Goal: Transaction & Acquisition: Purchase product/service

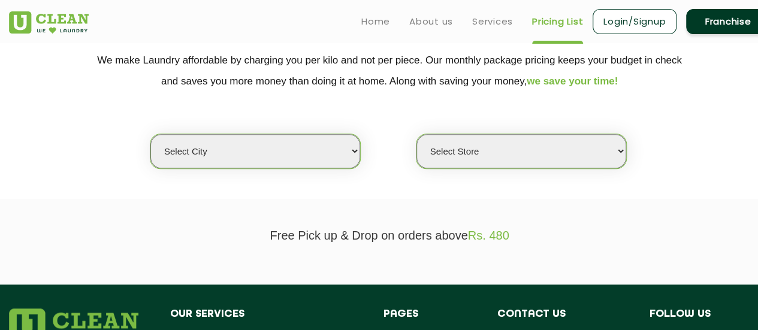
scroll to position [240, 0]
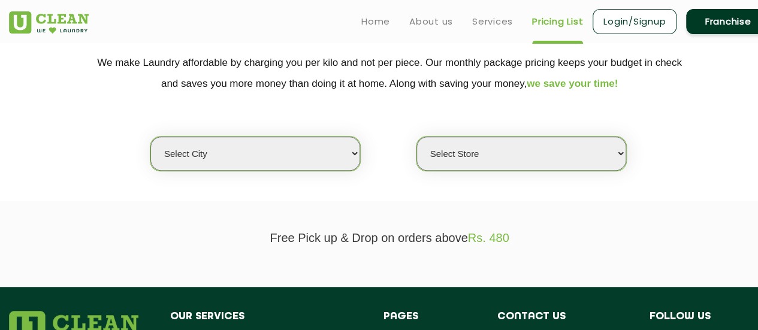
click at [300, 150] on select "Select city [GEOGRAPHIC_DATA] [GEOGRAPHIC_DATA] [GEOGRAPHIC_DATA] [GEOGRAPHIC_D…" at bounding box center [255, 154] width 210 height 34
select select "12"
click at [150, 137] on select "Select city [GEOGRAPHIC_DATA] [GEOGRAPHIC_DATA] [GEOGRAPHIC_DATA] [GEOGRAPHIC_D…" at bounding box center [255, 154] width 210 height 34
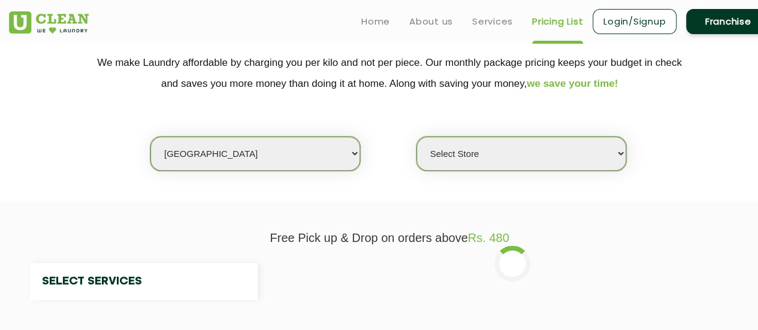
click at [508, 152] on select "Select Store" at bounding box center [521, 154] width 210 height 34
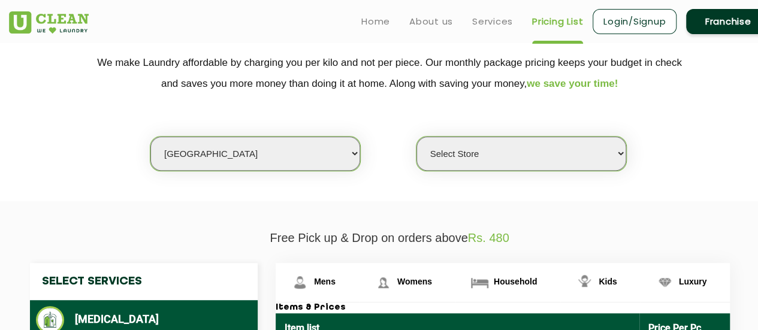
select select "25"
click at [416, 137] on select "Select Store UClean Shivranjani" at bounding box center [521, 154] width 210 height 34
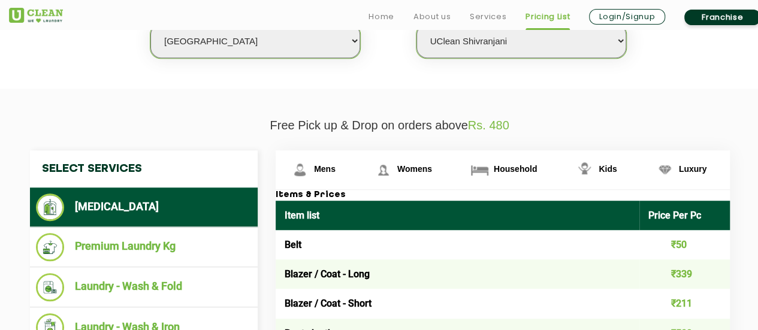
scroll to position [419, 0]
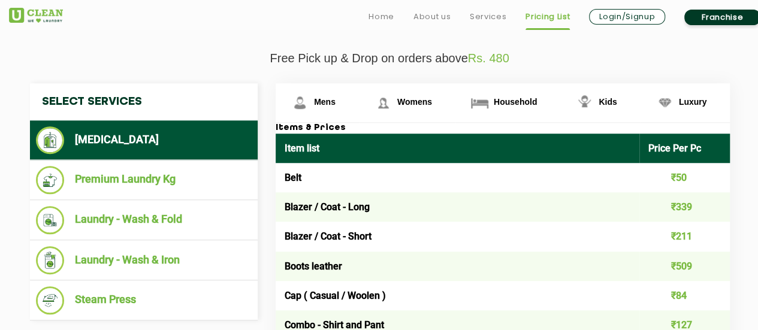
click at [624, 20] on link "Login/Signup" at bounding box center [627, 17] width 76 height 16
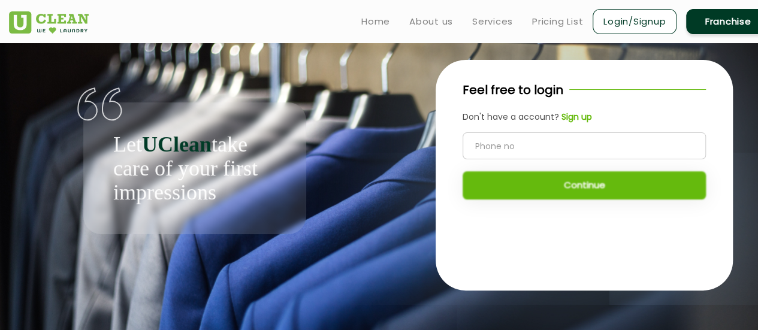
click at [525, 140] on input "tel" at bounding box center [583, 145] width 243 height 27
type input "9702345432"
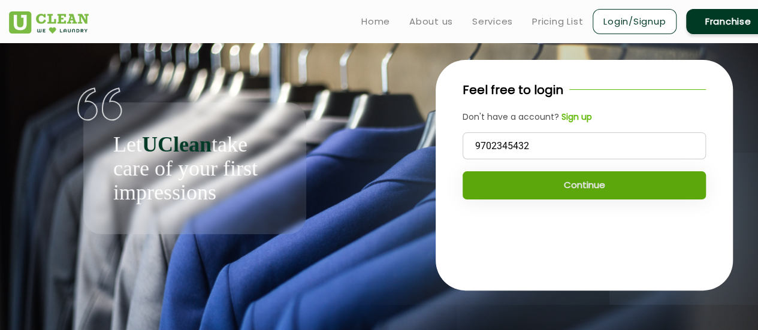
click at [604, 185] on button "Continue" at bounding box center [583, 185] width 243 height 28
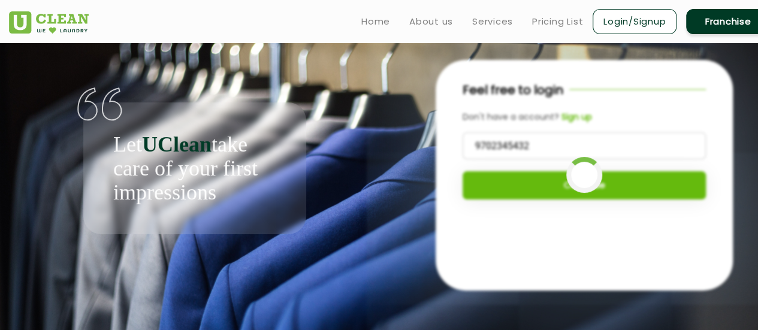
scroll to position [5, 0]
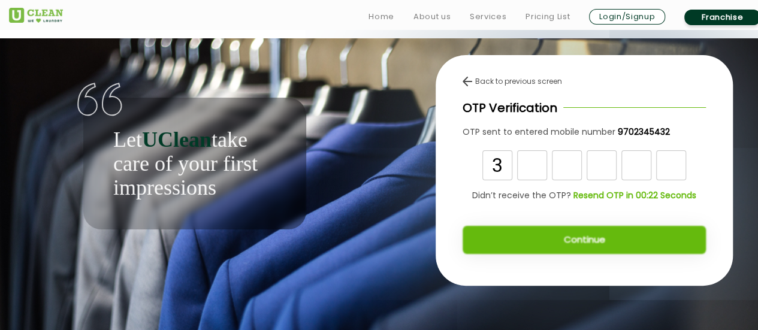
type input "3"
type input "1"
type input "3"
type input "7"
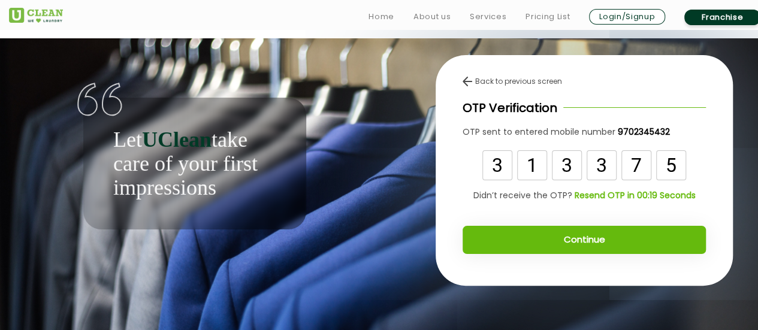
type input "5"
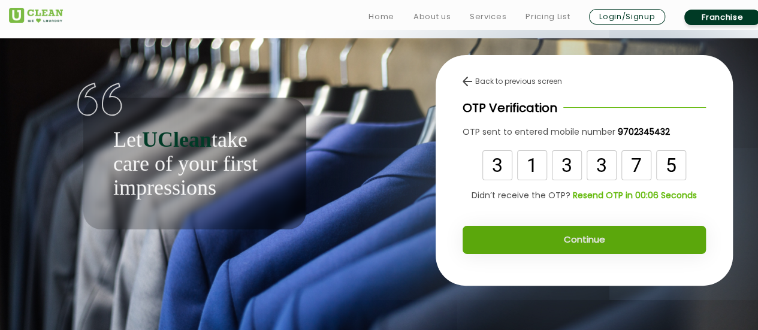
click at [585, 241] on button "Continue" at bounding box center [583, 240] width 243 height 28
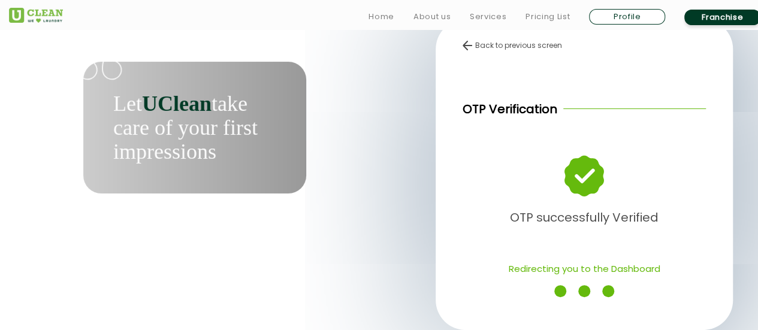
scroll to position [120, 0]
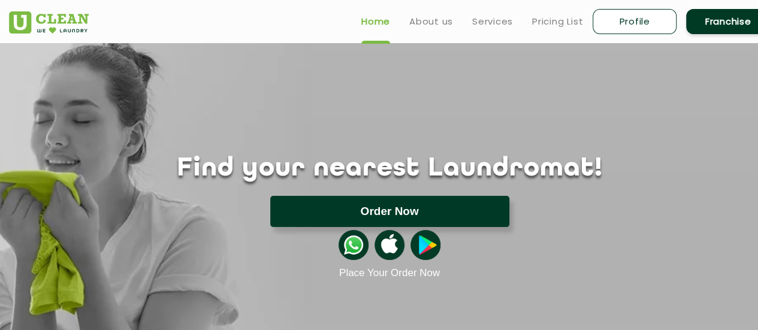
click at [413, 212] on button "Order Now" at bounding box center [389, 211] width 239 height 31
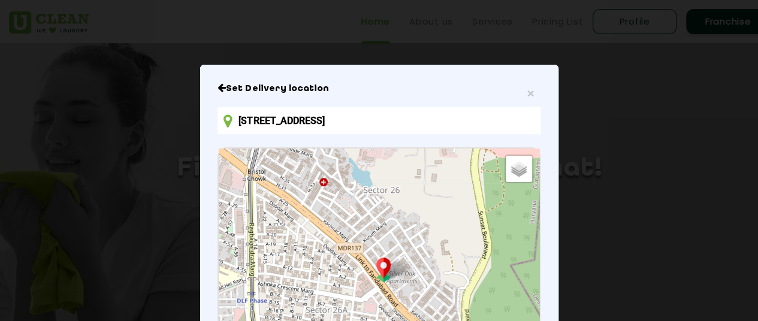
click at [447, 125] on input "[STREET_ADDRESS]" at bounding box center [378, 120] width 322 height 27
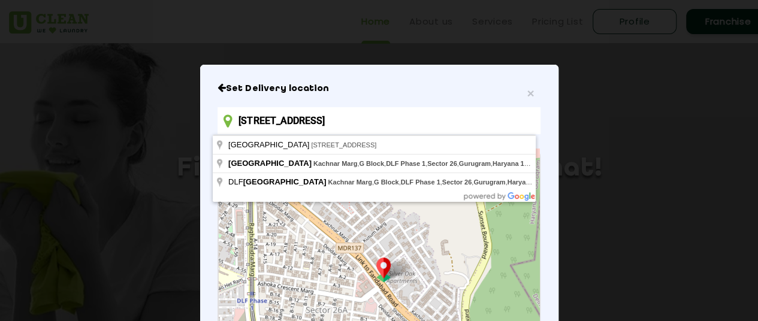
drag, startPoint x: 523, startPoint y: 117, endPoint x: 220, endPoint y: 123, distance: 302.6
click at [220, 123] on div "[STREET_ADDRESS]" at bounding box center [378, 120] width 322 height 27
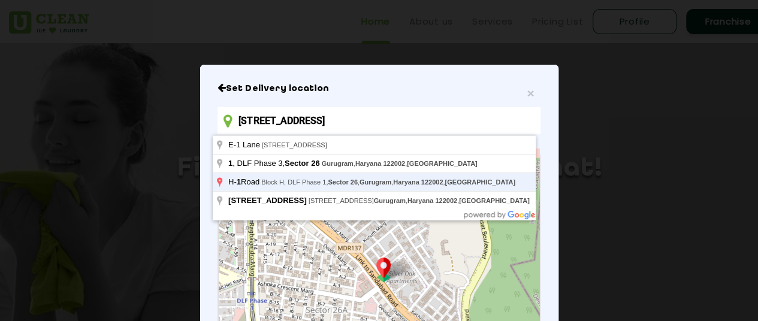
click at [520, 120] on input "[STREET_ADDRESS]" at bounding box center [378, 120] width 322 height 27
click at [236, 122] on input "[STREET_ADDRESS]" at bounding box center [378, 120] width 322 height 27
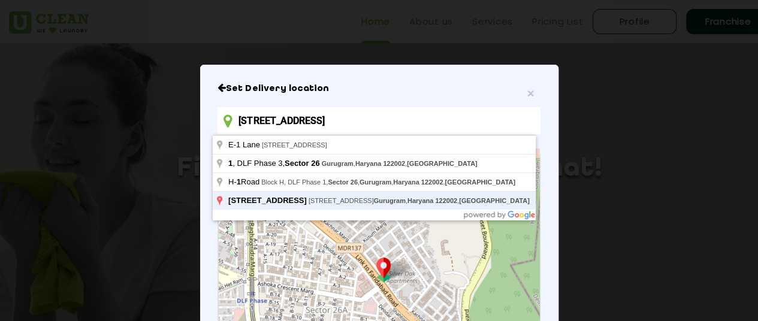
click at [236, 122] on input "[STREET_ADDRESS]" at bounding box center [378, 120] width 322 height 27
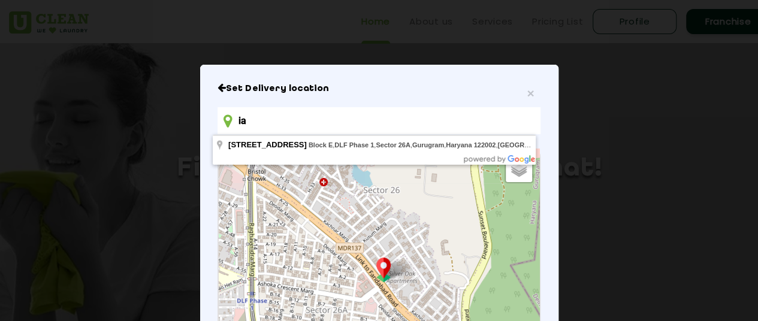
type input "a"
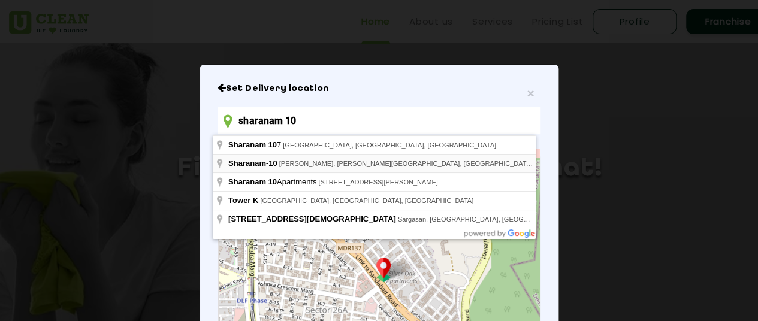
type input "[STREET_ADDRESS][PERSON_NAME][PERSON_NAME]"
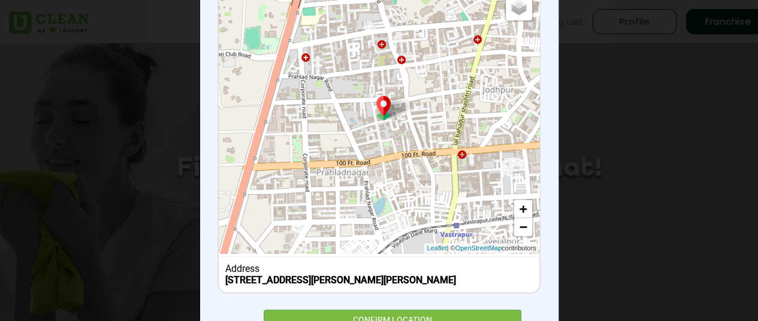
scroll to position [214, 0]
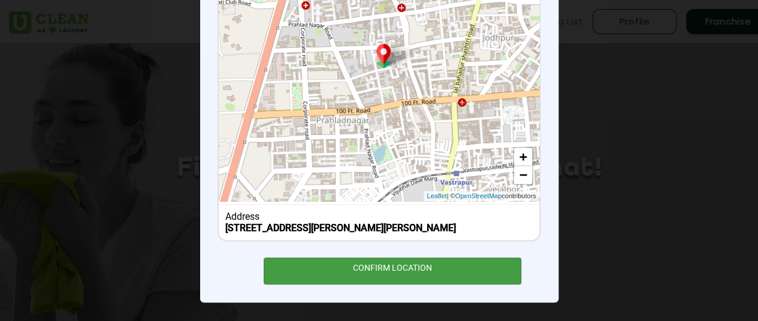
click at [447, 261] on div "CONFIRM LOCATION" at bounding box center [393, 271] width 258 height 27
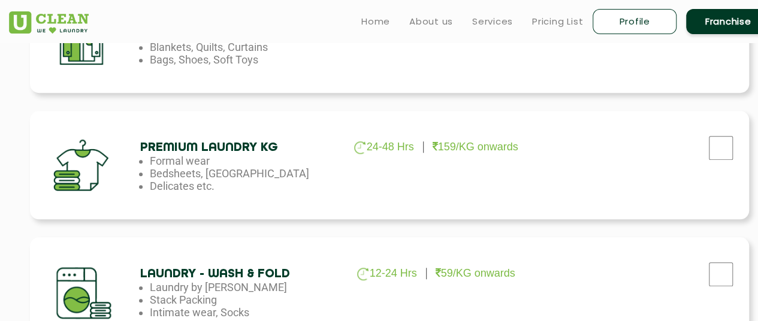
scroll to position [419, 0]
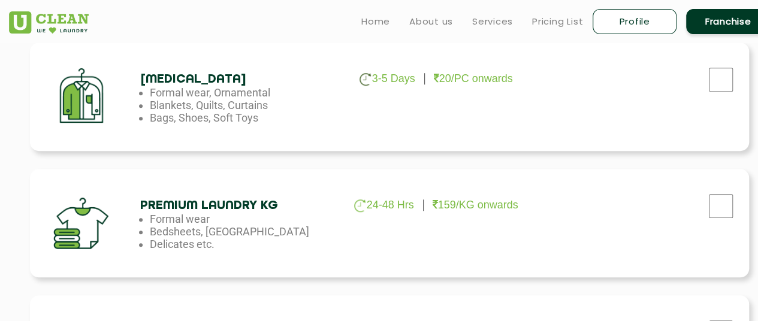
click at [736, 87] on div at bounding box center [638, 76] width 202 height 49
click at [726, 89] on input "checkbox" at bounding box center [721, 80] width 30 height 24
checkbox input "true"
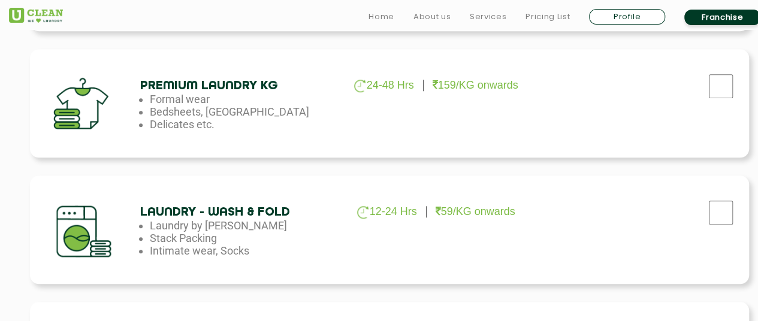
scroll to position [599, 0]
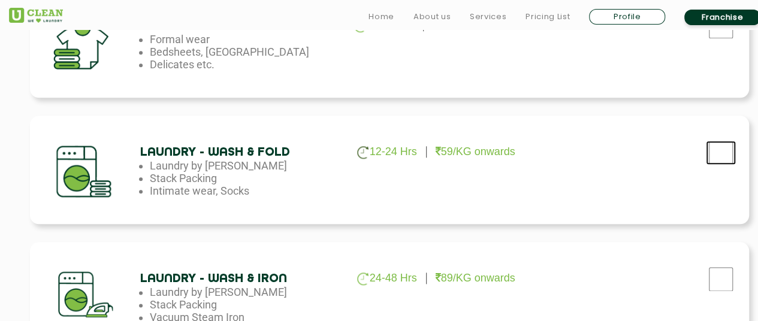
click at [724, 158] on input "checkbox" at bounding box center [721, 153] width 30 height 24
checkbox input "true"
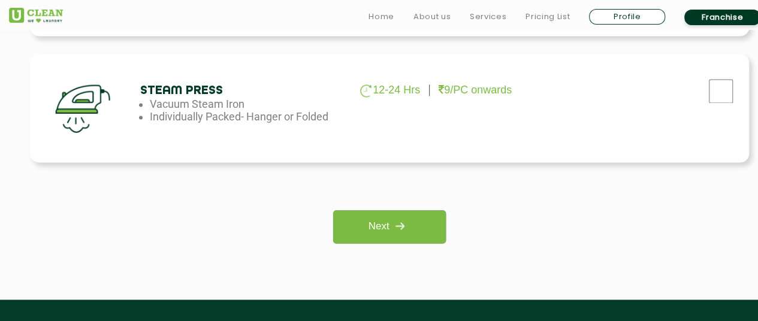
scroll to position [958, 0]
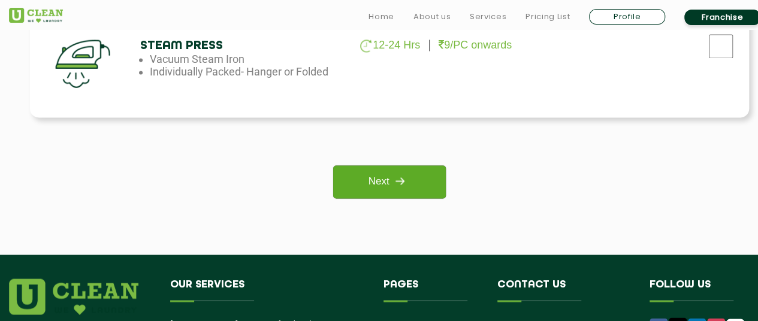
click at [427, 188] on link "Next" at bounding box center [389, 181] width 112 height 33
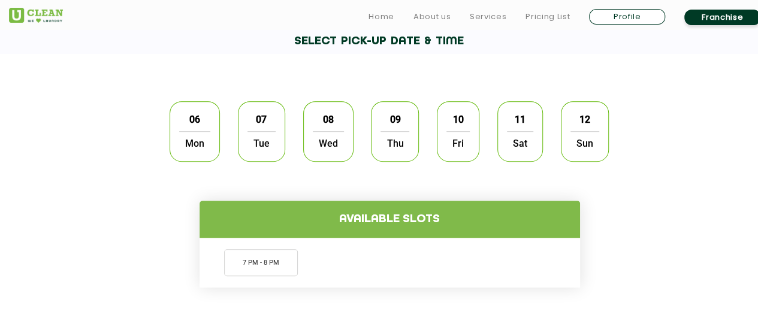
scroll to position [359, 0]
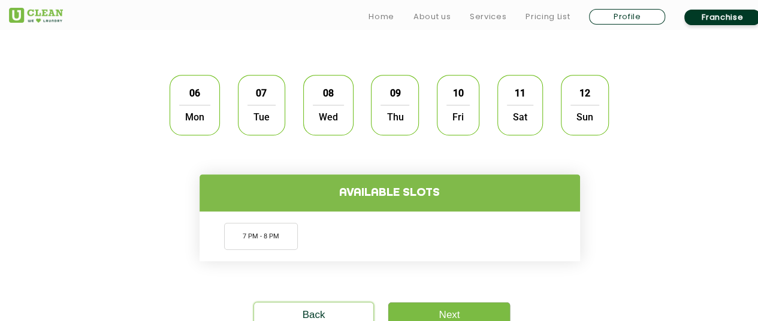
click at [199, 108] on span "Mon" at bounding box center [194, 117] width 31 height 24
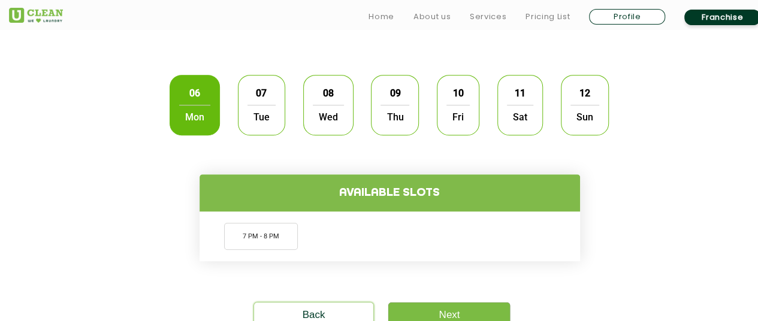
scroll to position [419, 0]
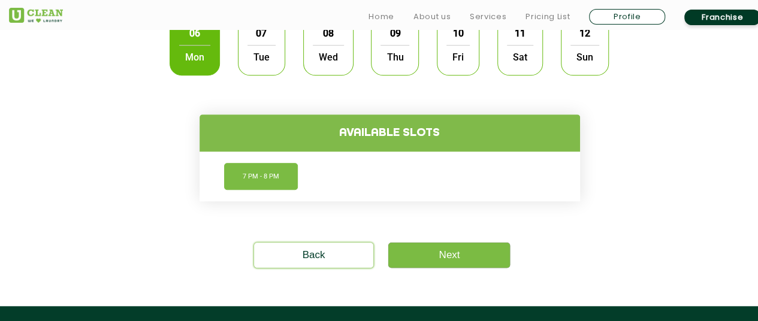
click at [274, 182] on li "7 PM - 8 PM" at bounding box center [261, 176] width 74 height 27
click at [477, 253] on link "Next" at bounding box center [449, 255] width 122 height 25
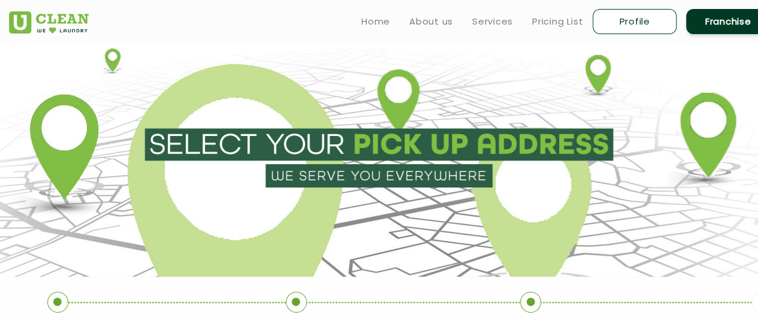
type input "Save"
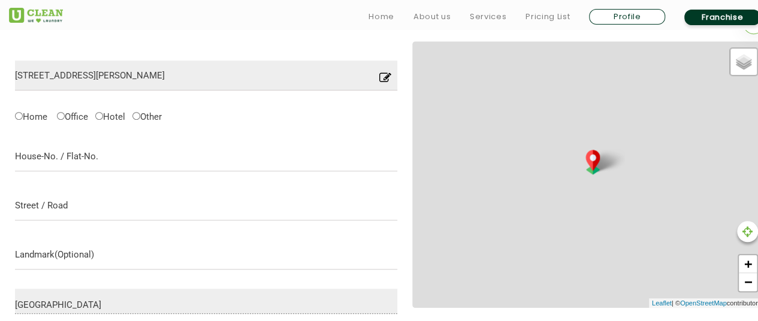
scroll to position [377, 0]
click at [17, 114] on input "Home" at bounding box center [19, 115] width 8 height 8
radio input "true"
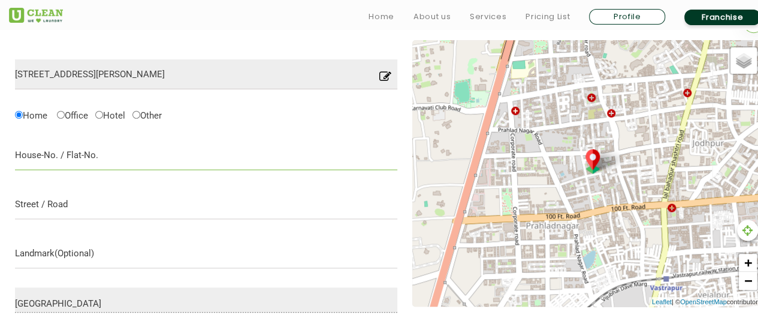
click at [75, 150] on input "text" at bounding box center [206, 155] width 382 height 30
type input "D 42, Sharanam 10, off. [STREET_ADDRESS]"
type input "!"
click at [93, 152] on input "D 42, Sharanam 10, off. [STREET_ADDRESS]" at bounding box center [206, 155] width 382 height 30
type input "D 42, [DEMOGRAPHIC_DATA] 10,"
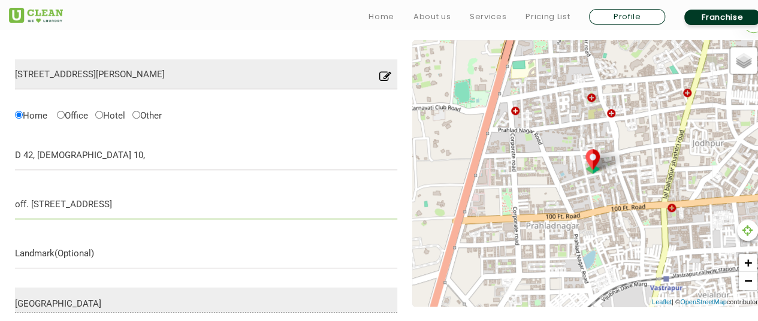
type input "off. [STREET_ADDRESS]"
type input "O"
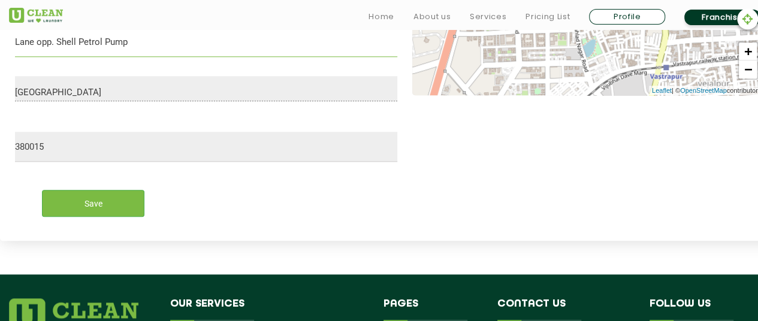
scroll to position [616, 0]
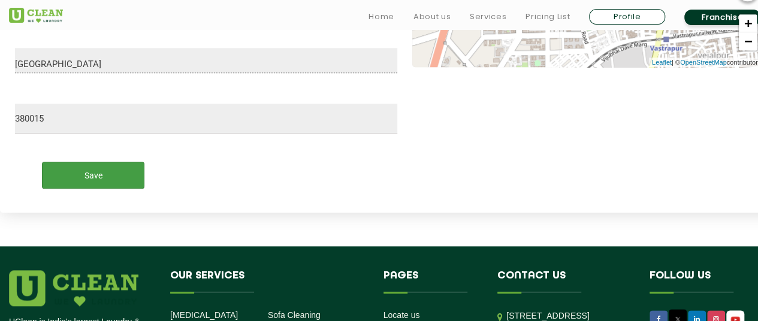
type input "Lane opp. Shell Petrol Pump"
click at [117, 180] on input "Save" at bounding box center [93, 175] width 102 height 27
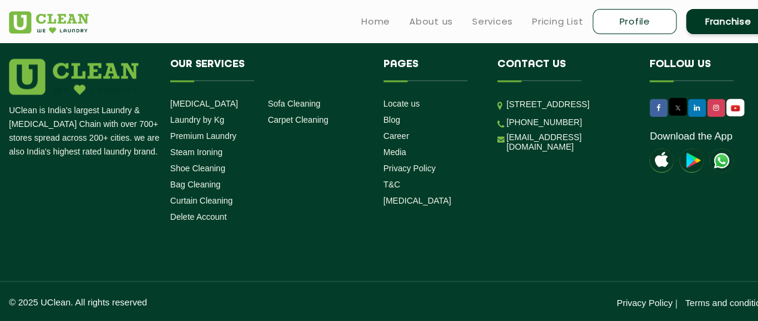
scroll to position [303, 0]
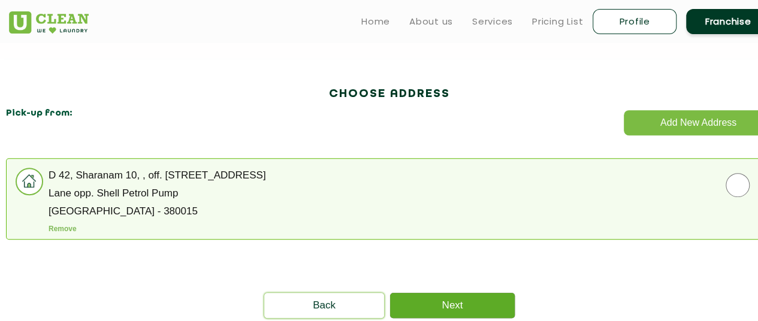
click at [452, 305] on link "Next" at bounding box center [452, 305] width 125 height 25
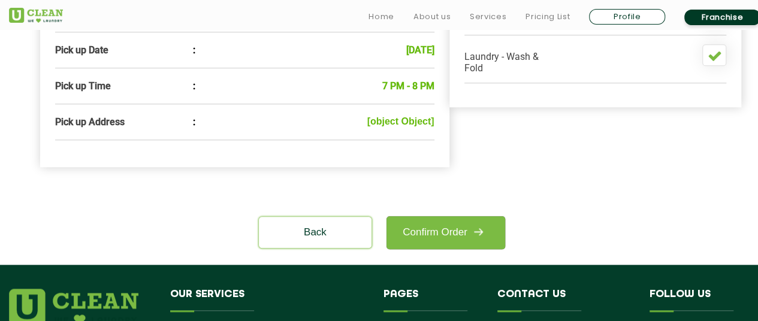
scroll to position [479, 0]
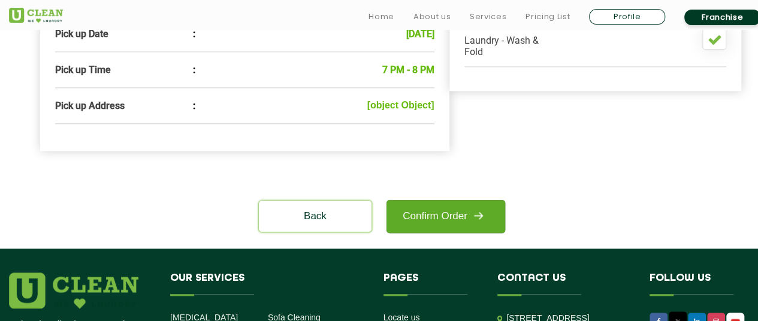
click at [463, 233] on link "Confirm Order" at bounding box center [445, 216] width 119 height 33
